Goal: Information Seeking & Learning: Learn about a topic

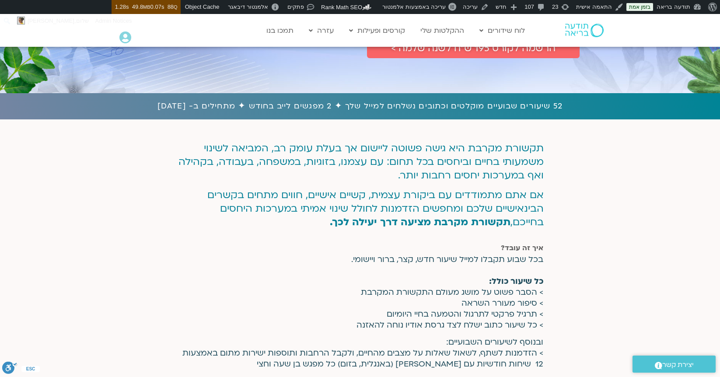
scroll to position [200, 0]
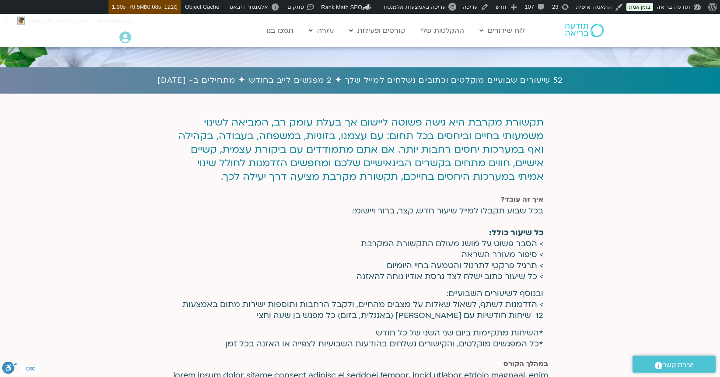
scroll to position [196, 0]
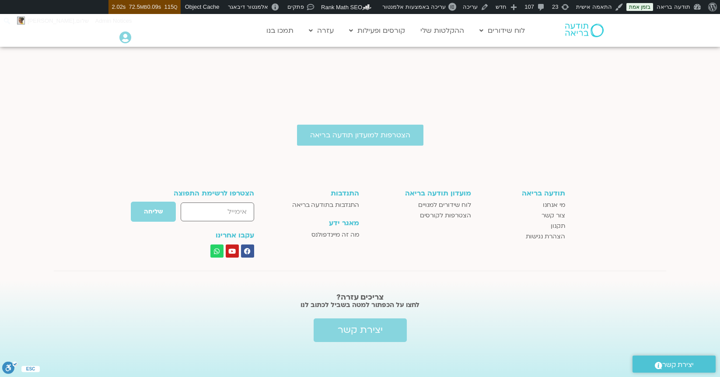
scroll to position [2904, 0]
